Goal: Book appointment/travel/reservation

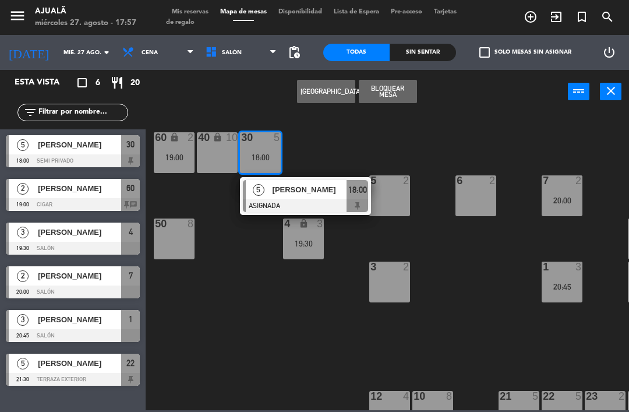
scroll to position [37, 0]
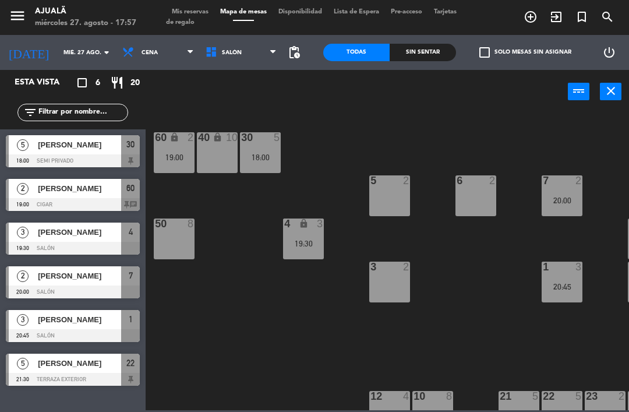
click at [214, 253] on div "30 5 18:00 40 lock 10 60 lock 2 19:00 5 2 6 2 7 2 20:00 4 lock 3 19:30 8 8 50 8…" at bounding box center [390, 261] width 477 height 298
click at [72, 151] on div "[PERSON_NAME]" at bounding box center [79, 144] width 84 height 19
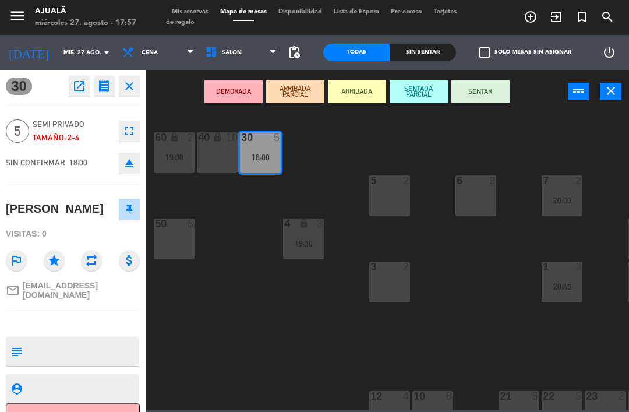
scroll to position [0, 0]
click at [82, 87] on icon "open_in_new" at bounding box center [79, 86] width 14 height 14
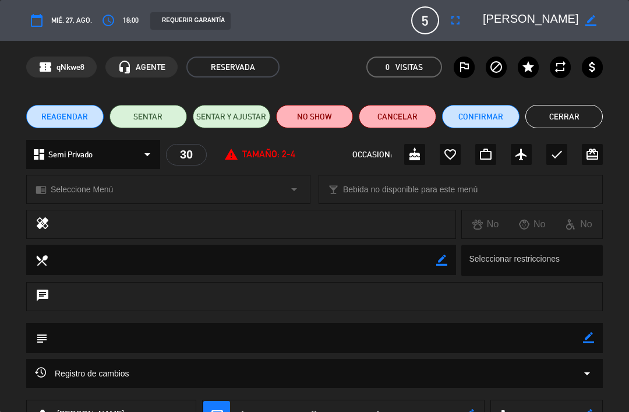
click at [554, 122] on button "Cerrar" at bounding box center [563, 116] width 77 height 23
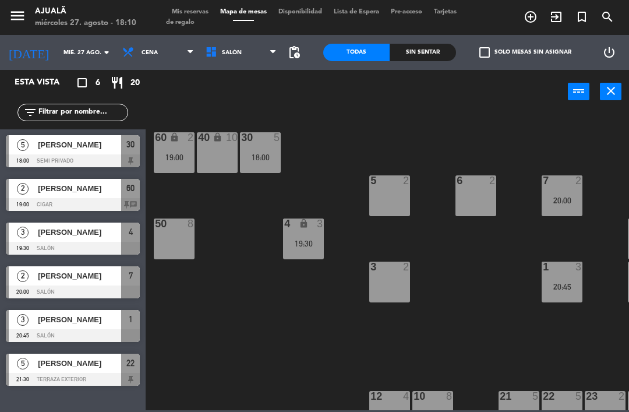
click at [67, 155] on div at bounding box center [73, 160] width 134 height 13
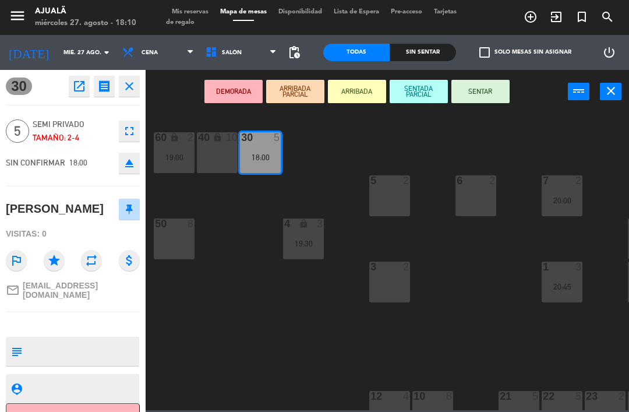
click at [488, 90] on button "SENTAR" at bounding box center [480, 91] width 58 height 23
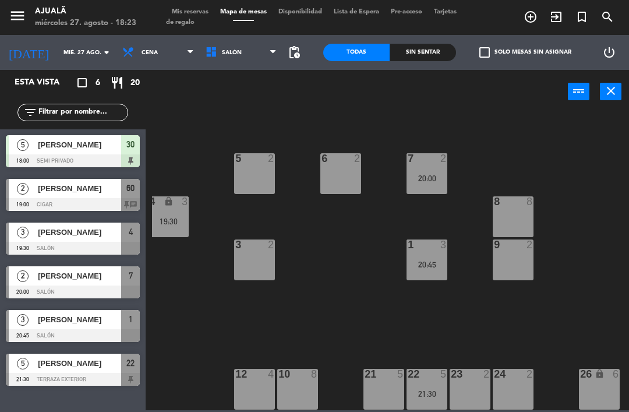
scroll to position [22, 135]
click at [293, 403] on div "10 8" at bounding box center [297, 388] width 41 height 41
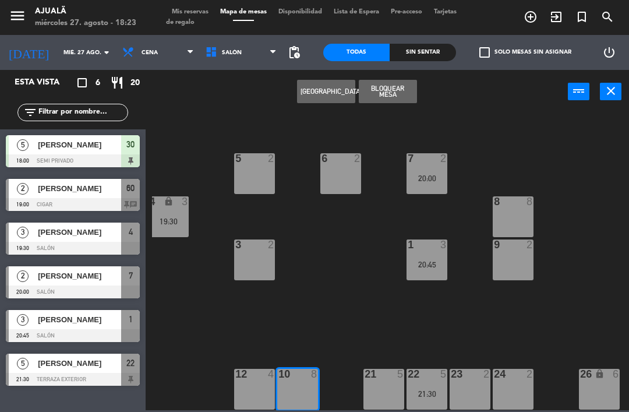
click at [333, 88] on button "[GEOGRAPHIC_DATA]" at bounding box center [326, 91] width 58 height 23
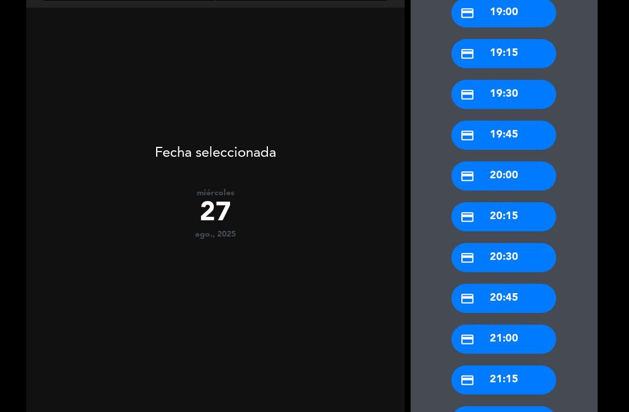
scroll to position [205, 0]
click at [505, 243] on div "credit_card 20:30" at bounding box center [503, 257] width 105 height 29
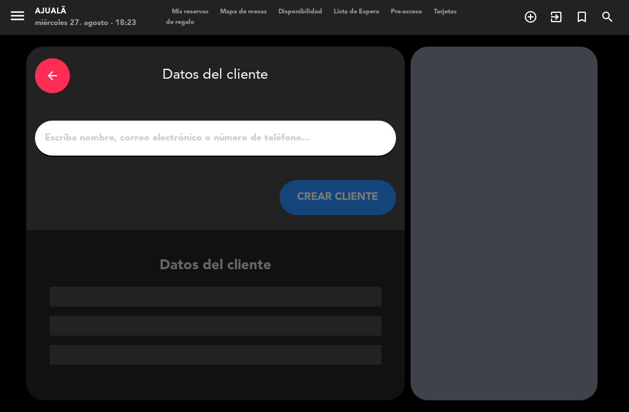
click at [334, 130] on input "1" at bounding box center [215, 138] width 343 height 16
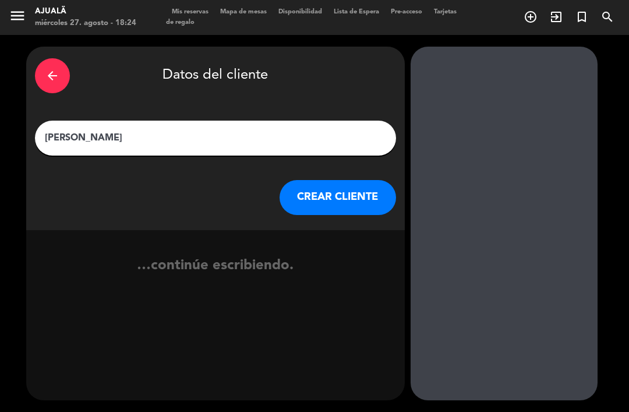
type input "[PERSON_NAME]"
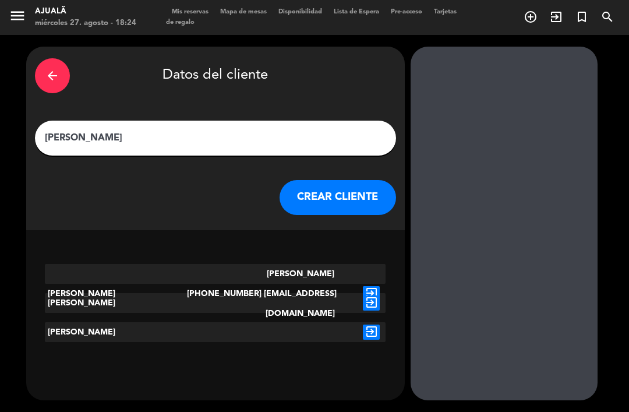
click at [359, 180] on button "CREAR CLIENTE" at bounding box center [337, 197] width 116 height 35
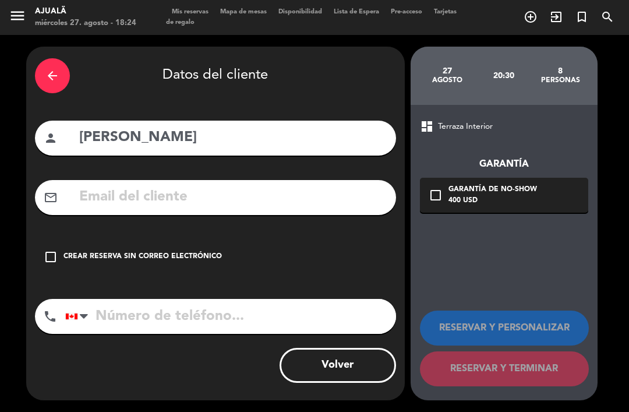
click at [58, 239] on div "check_box_outline_blank Crear reserva sin correo electrónico" at bounding box center [215, 256] width 361 height 35
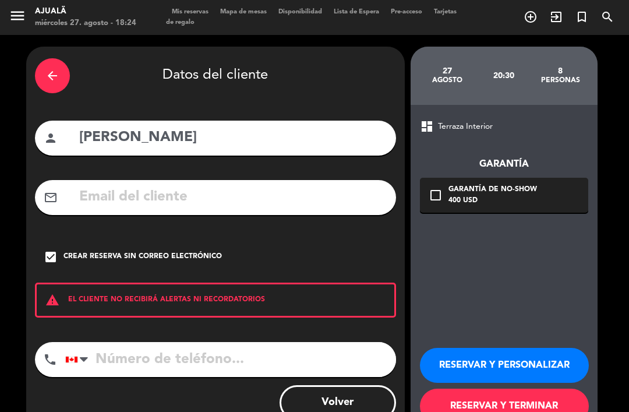
click at [181, 342] on input "tel" at bounding box center [230, 359] width 331 height 35
type input "8299628847"
click at [481, 388] on button "RESERVAR Y TERMINAR" at bounding box center [504, 405] width 169 height 35
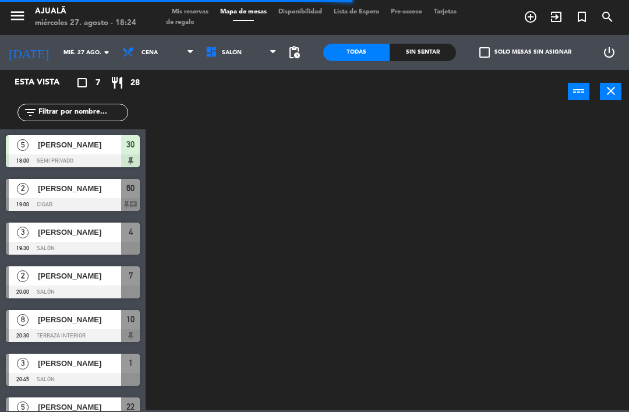
click at [58, 54] on input "mié. 27 ago." at bounding box center [98, 53] width 80 height 18
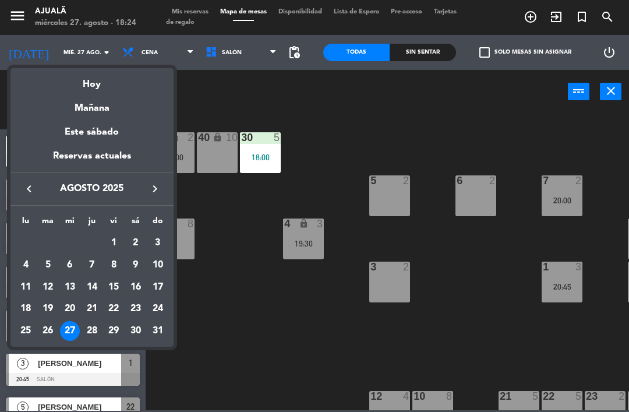
click at [209, 108] on div at bounding box center [314, 206] width 629 height 412
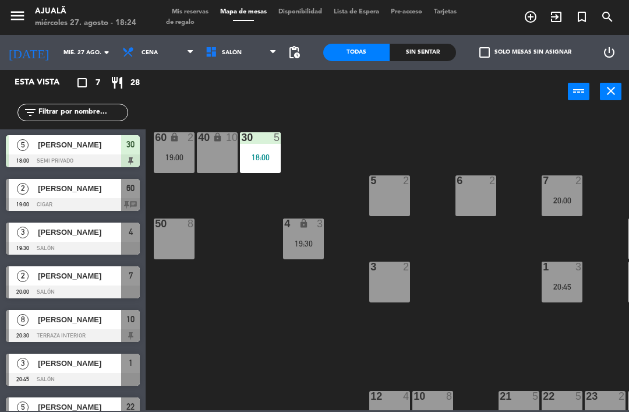
click at [401, 194] on div "5 2" at bounding box center [389, 195] width 41 height 41
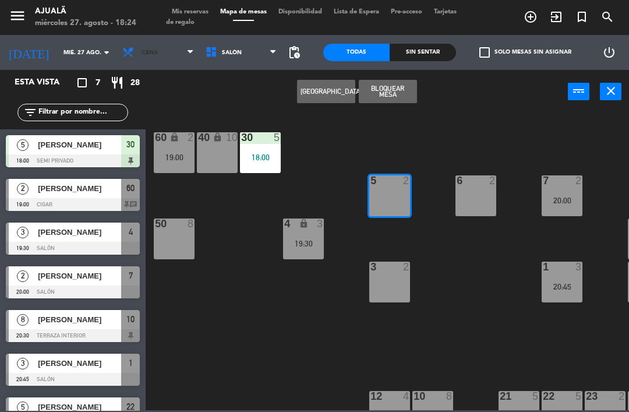
click at [140, 61] on span "Cena" at bounding box center [157, 53] width 83 height 26
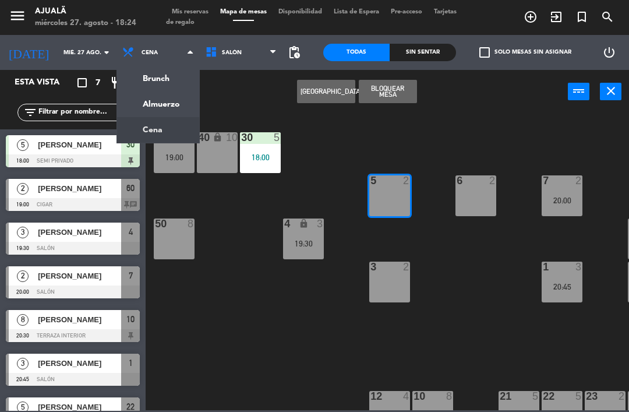
click at [158, 104] on ng-component "menu Ajualä miércoles 27. agosto - 18:24 Mis reservas Mapa de mesas Disponibili…" at bounding box center [314, 205] width 629 height 410
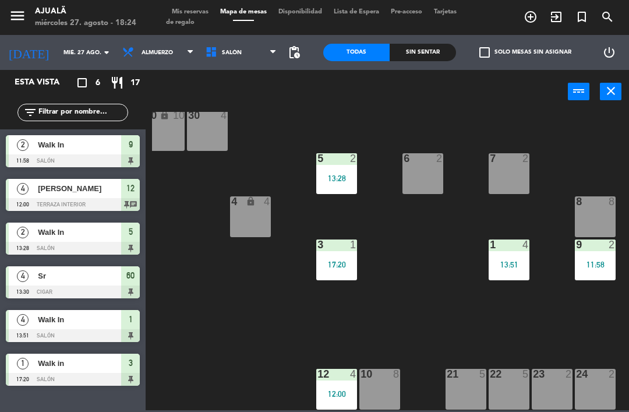
scroll to position [22, 54]
click at [410, 181] on div "6 2" at bounding box center [422, 173] width 41 height 41
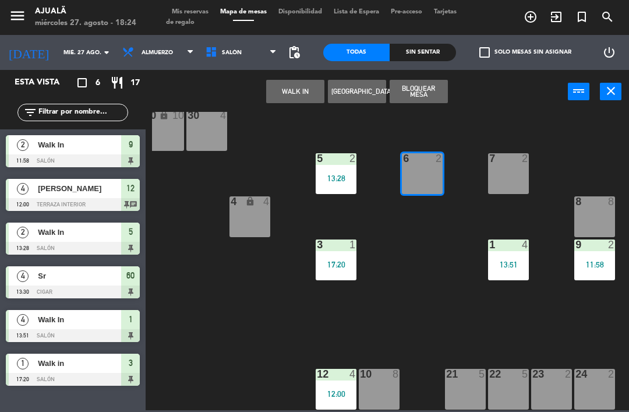
click at [297, 96] on button "WALK IN" at bounding box center [295, 91] width 58 height 23
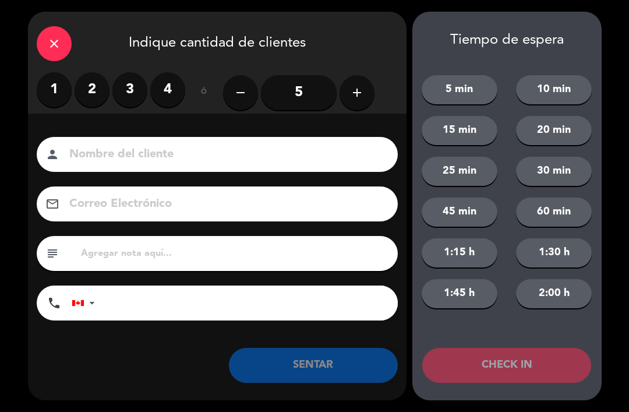
click at [135, 89] on label "3" at bounding box center [129, 89] width 35 height 35
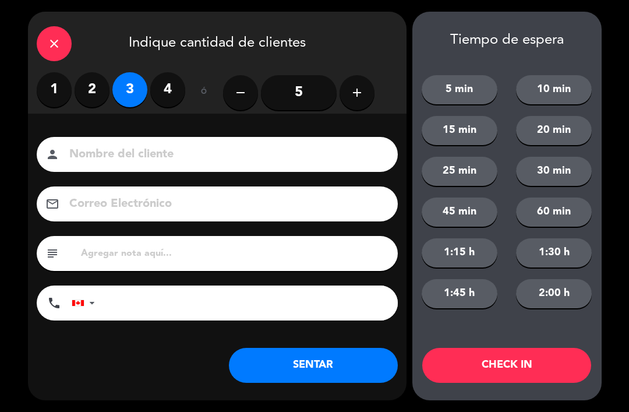
click at [262, 151] on input at bounding box center [225, 154] width 314 height 20
type input "Walkin"
click at [328, 357] on button "SENTAR" at bounding box center [313, 365] width 169 height 35
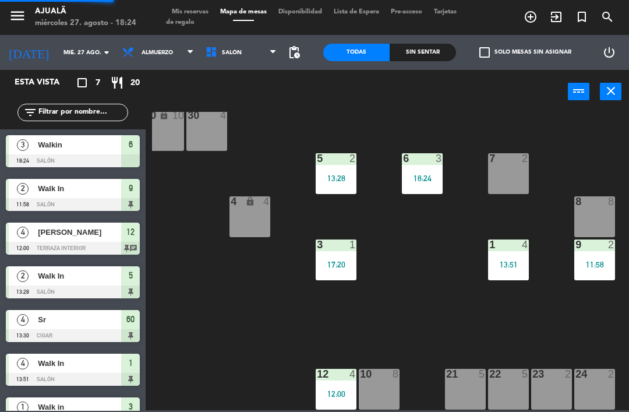
click at [141, 50] on span "Almuerzo" at bounding box center [156, 52] width 31 height 6
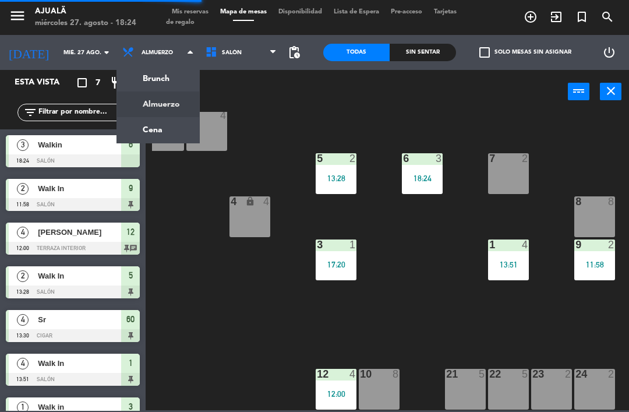
click at [159, 127] on ng-component "menu Ajualä miércoles 27. agosto - 18:24 Mis reservas Mapa de mesas Disponibili…" at bounding box center [314, 205] width 629 height 410
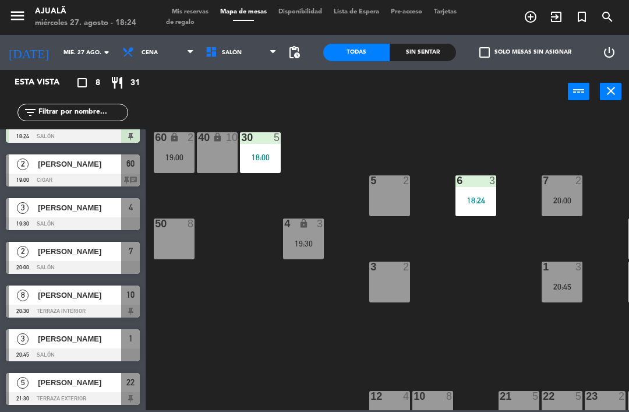
scroll to position [68, 0]
click at [91, 168] on span "[PERSON_NAME]" at bounding box center [79, 164] width 83 height 12
